Goal: Information Seeking & Learning: Learn about a topic

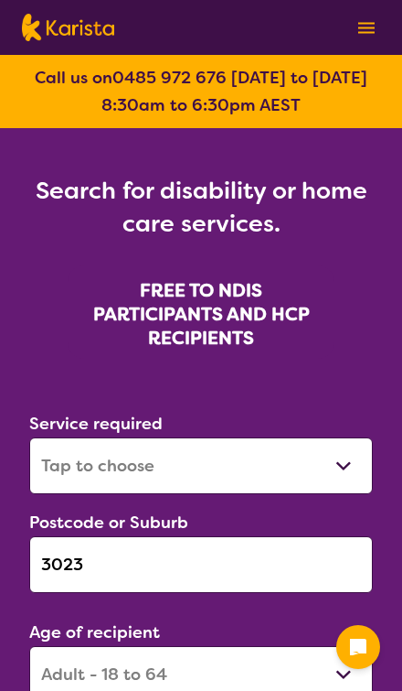
select select "[MEDICAL_DATA]"
select select "AD"
select select "NDIS"
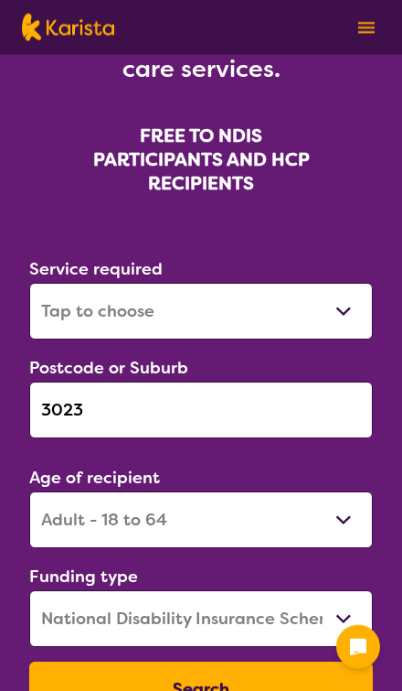
scroll to position [156, 0]
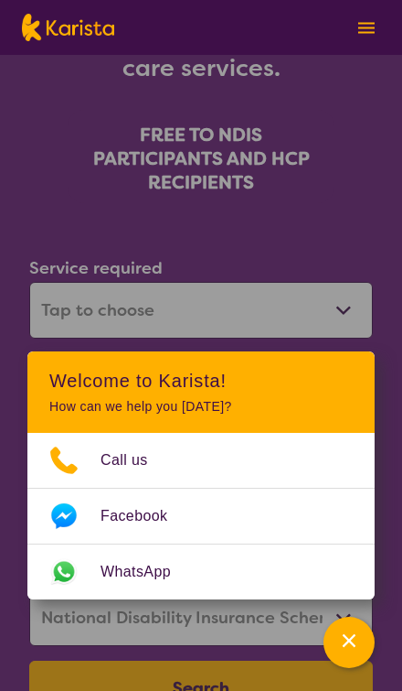
click at [269, 686] on button "Search" at bounding box center [201, 687] width 344 height 55
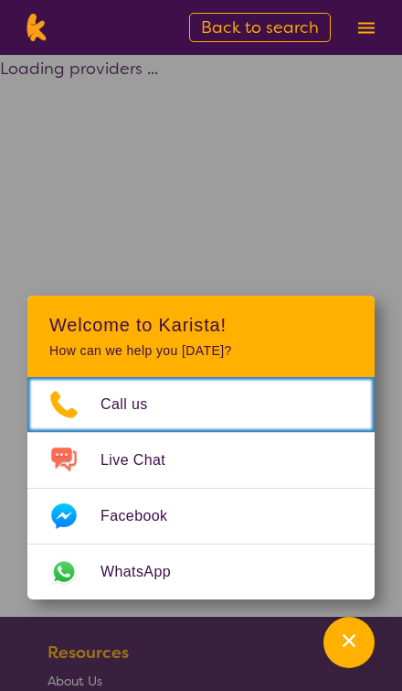
click at [353, 651] on div "Channel Menu" at bounding box center [349, 642] width 37 height 40
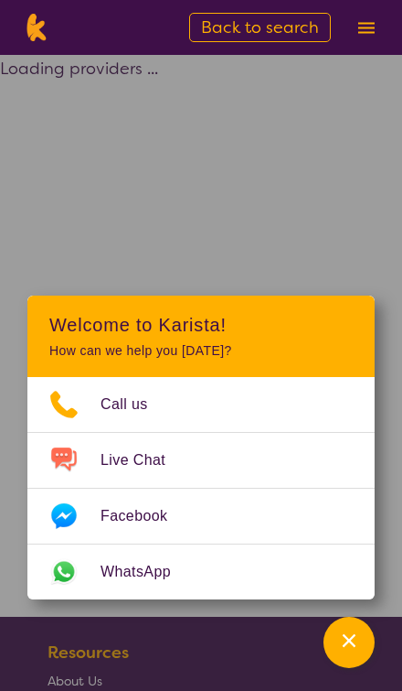
select select "by_score"
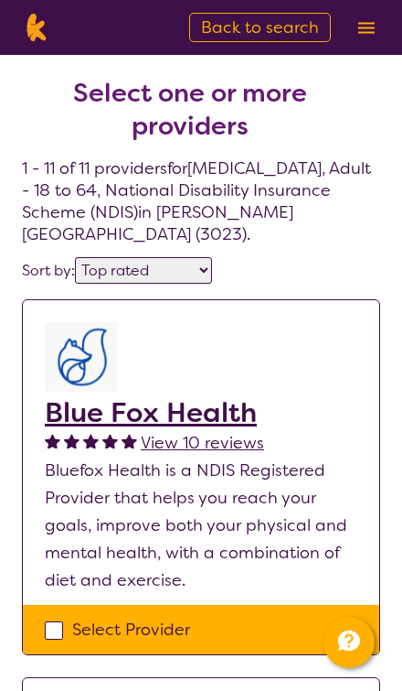
select select "[MEDICAL_DATA]"
select select "AD"
select select "NDIS"
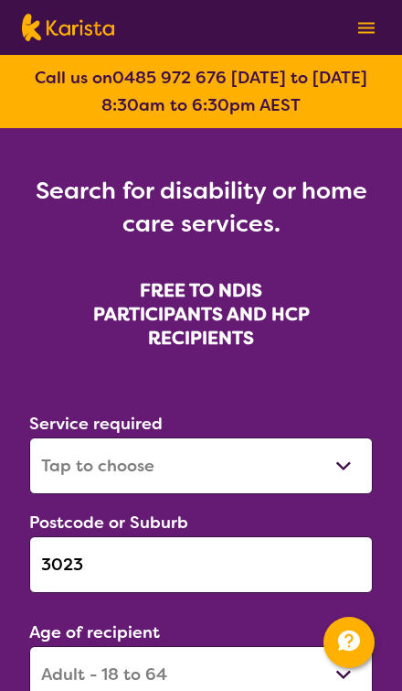
scroll to position [156, 0]
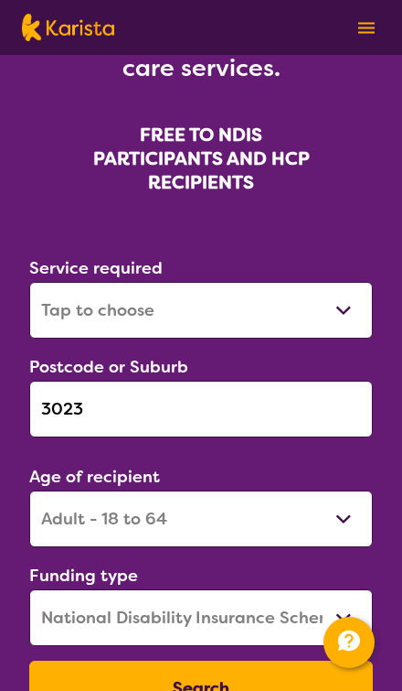
click at [84, 407] on input "3023" at bounding box center [201, 409] width 344 height 57
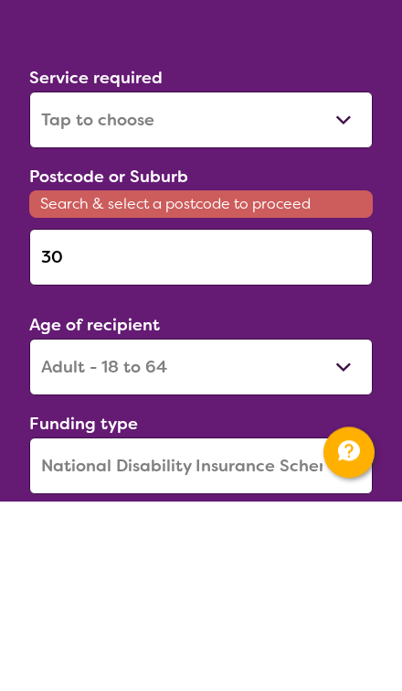
type input "3"
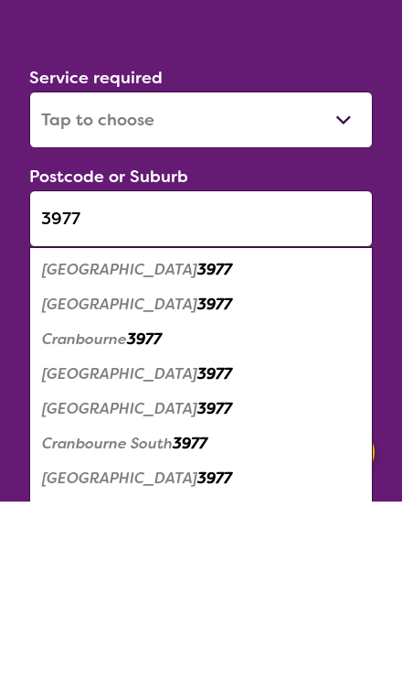
type input "3977"
click at [74, 520] on em "Cranbourne" at bounding box center [84, 529] width 85 height 19
